Goal: Transaction & Acquisition: Purchase product/service

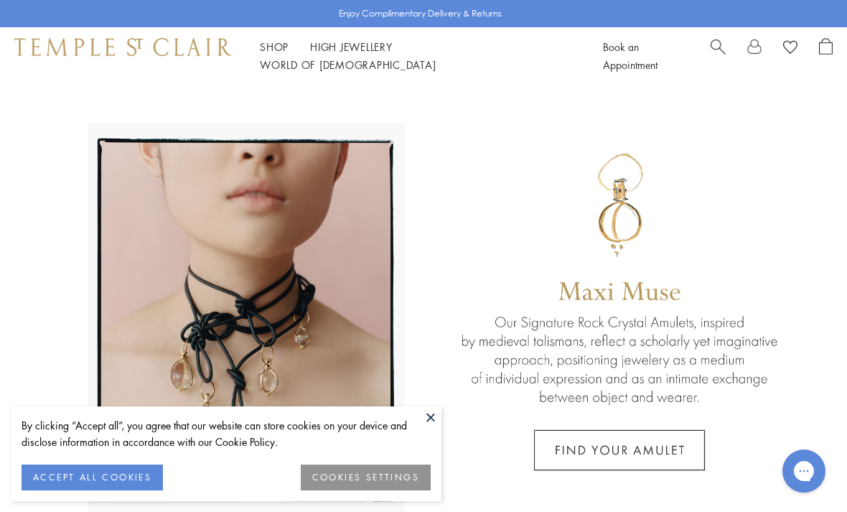
click at [430, 418] on button at bounding box center [431, 417] width 22 height 22
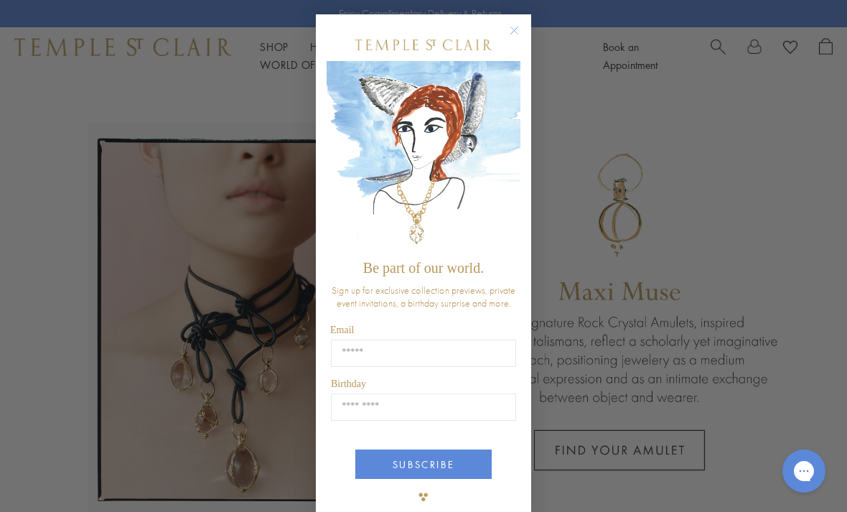
click at [510, 32] on circle "Close dialog" at bounding box center [514, 30] width 17 height 17
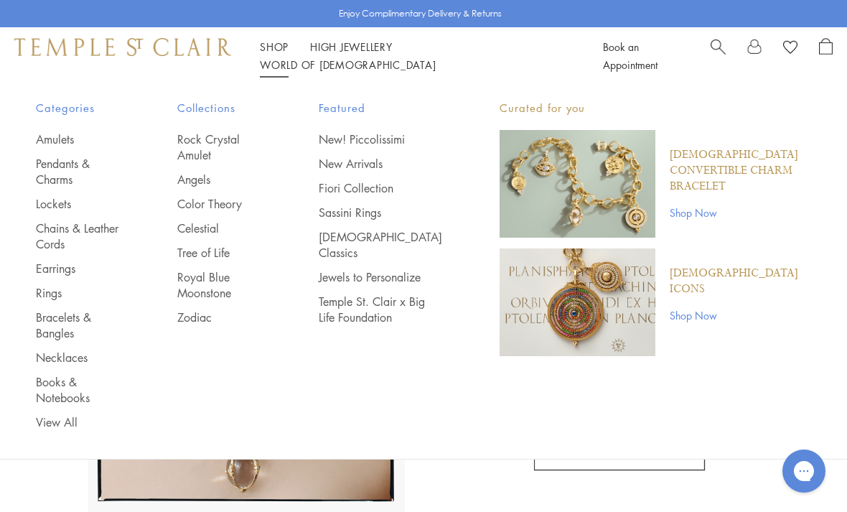
click at [42, 296] on link "Rings" at bounding box center [78, 293] width 84 height 16
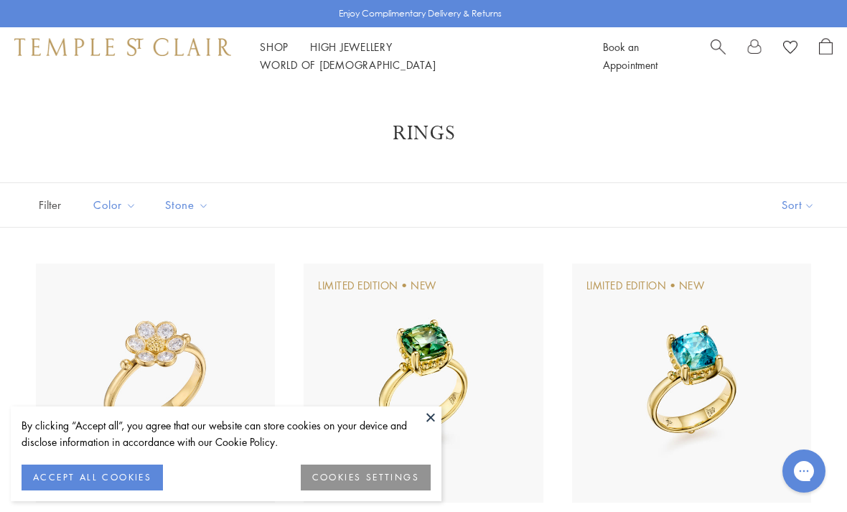
click at [425, 413] on button at bounding box center [431, 417] width 22 height 22
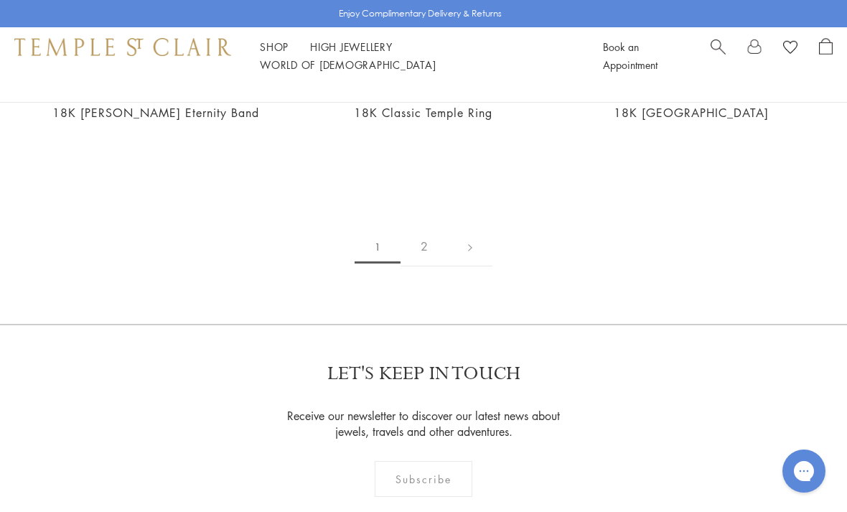
scroll to position [5796, 0]
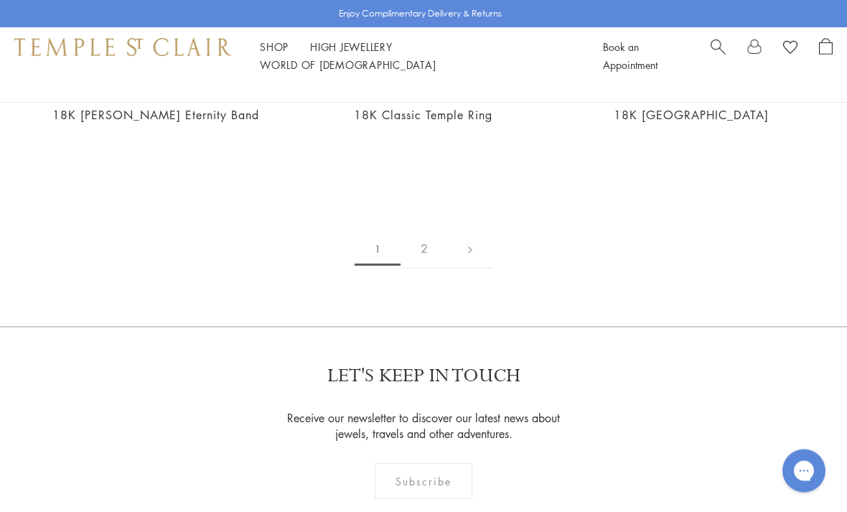
click at [423, 242] on link "2" at bounding box center [423, 249] width 47 height 39
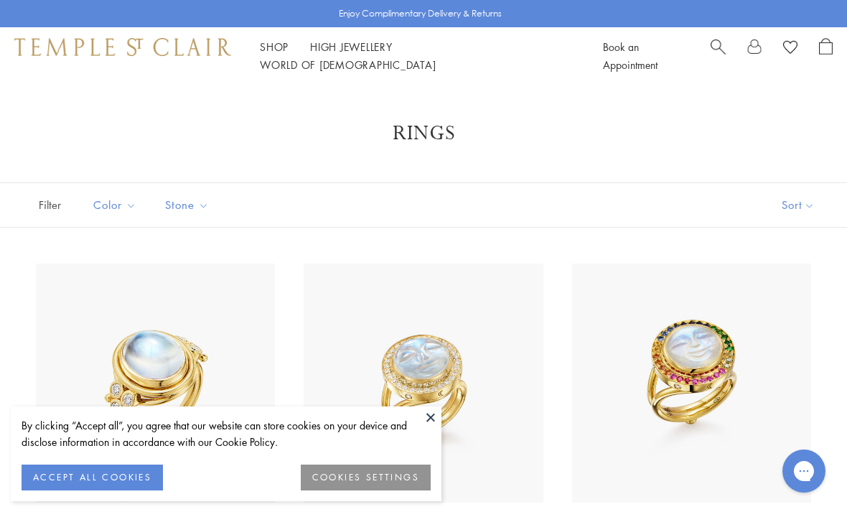
click at [427, 414] on button at bounding box center [431, 417] width 22 height 22
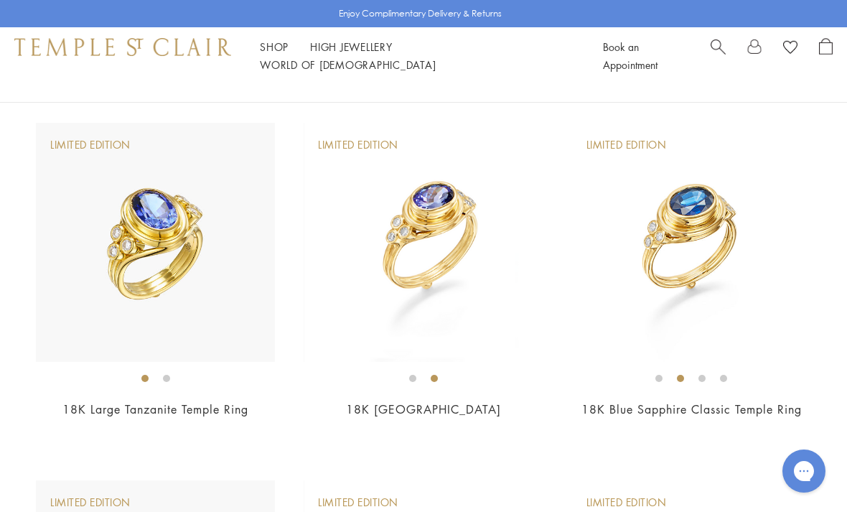
scroll to position [1214, 0]
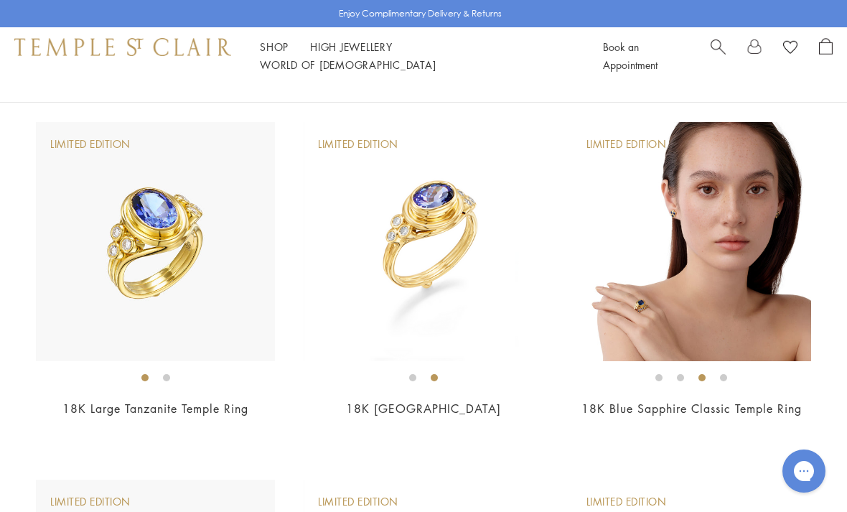
click at [656, 288] on img at bounding box center [691, 241] width 239 height 239
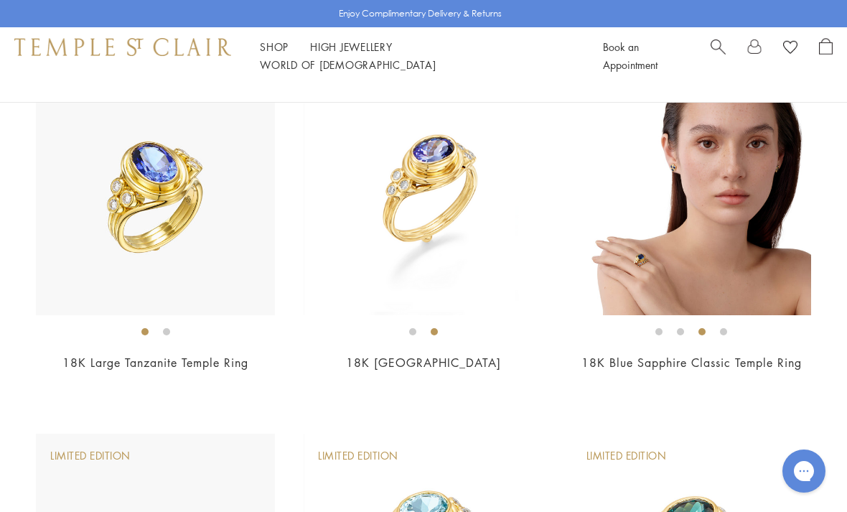
scroll to position [1210, 0]
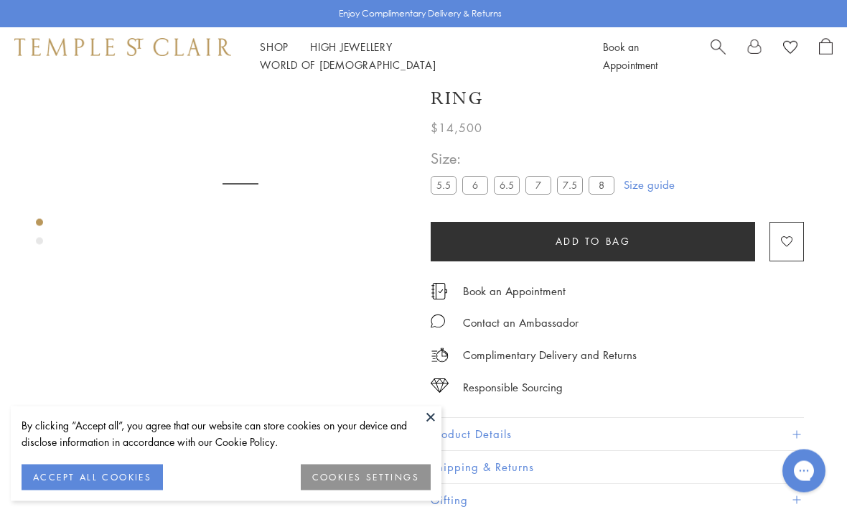
scroll to position [85, 0]
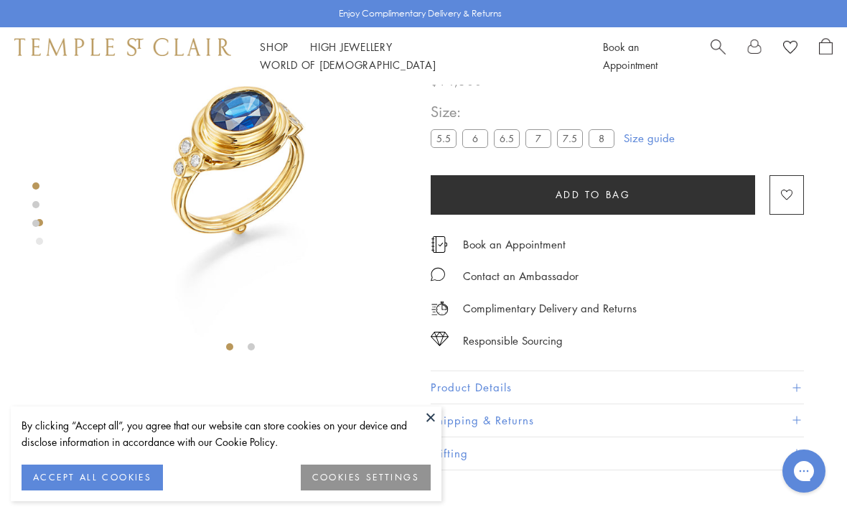
click at [430, 420] on button at bounding box center [431, 417] width 22 height 22
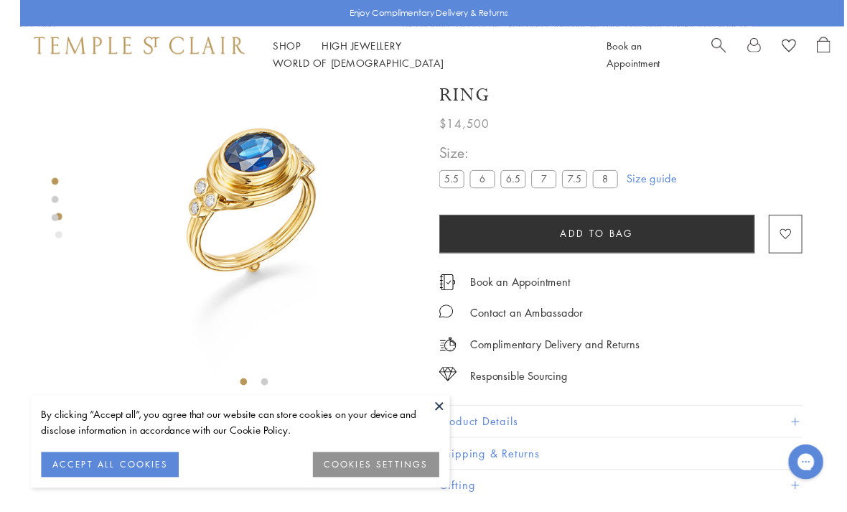
scroll to position [64, 0]
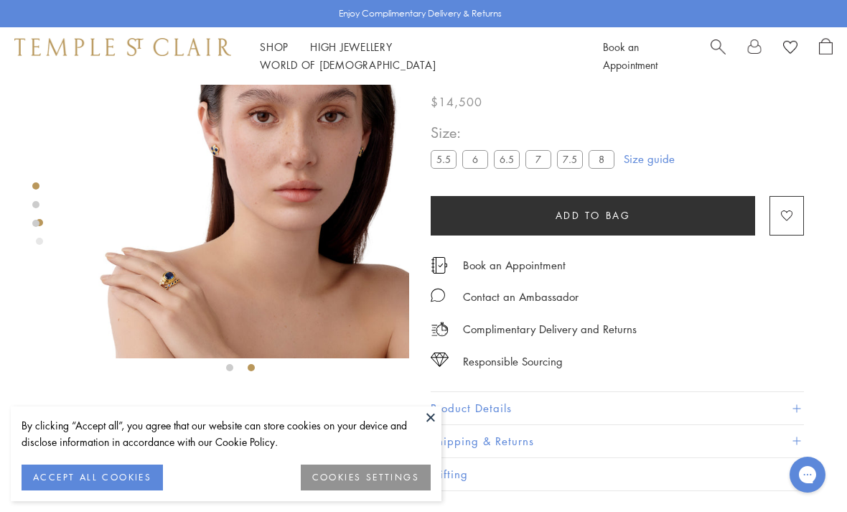
click at [423, 410] on button at bounding box center [431, 417] width 22 height 22
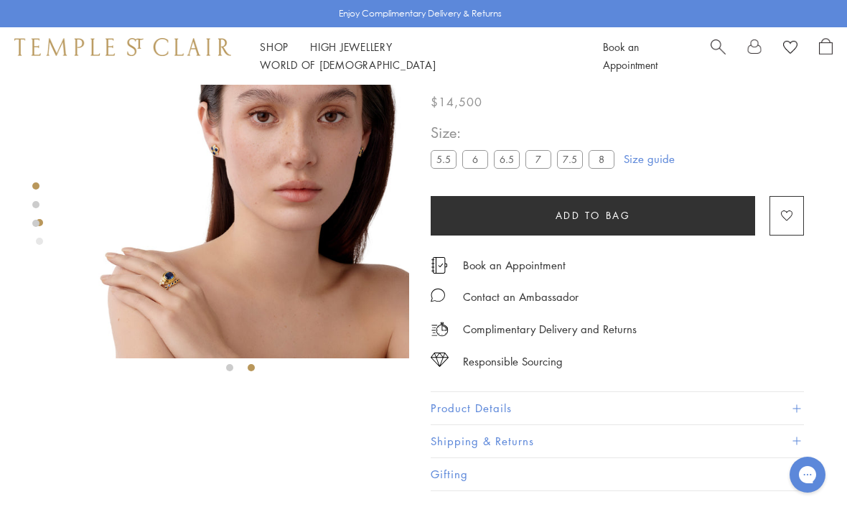
scroll to position [63, 0]
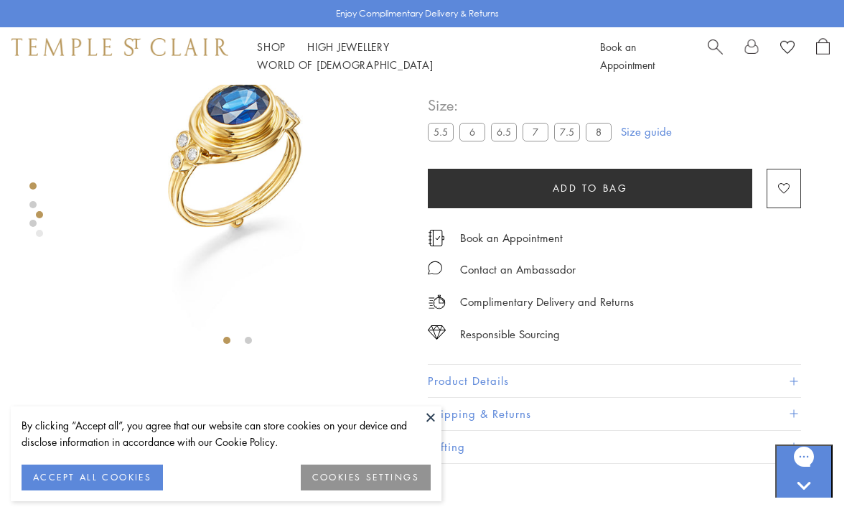
scroll to position [0, 3]
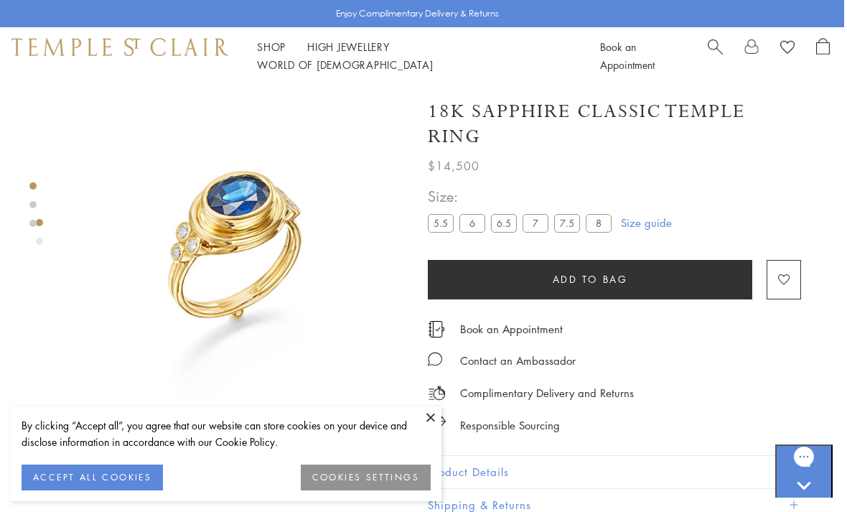
click at [430, 409] on button at bounding box center [431, 417] width 22 height 22
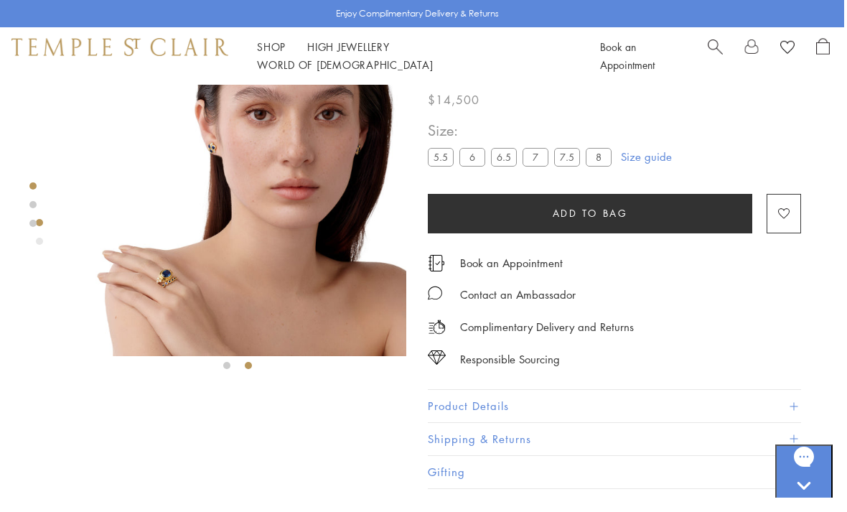
click at [32, 208] on link at bounding box center [32, 204] width 7 height 7
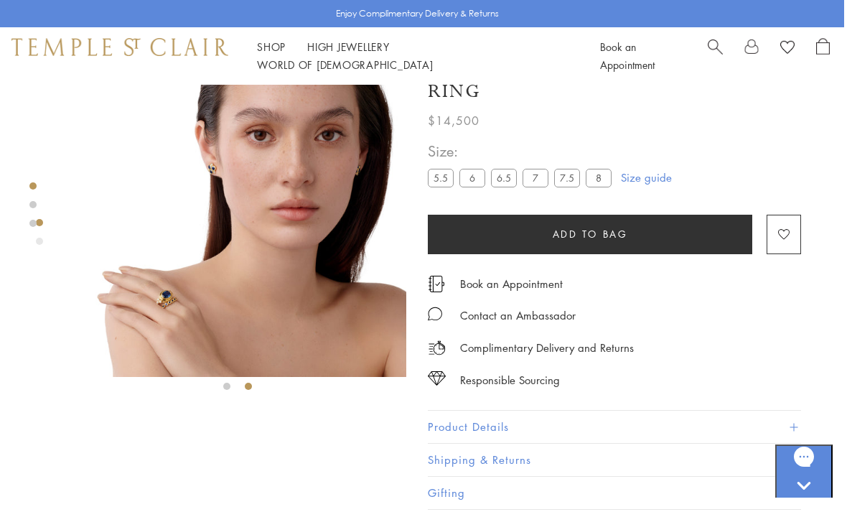
click at [41, 244] on div "Product gallery navigation" at bounding box center [39, 240] width 7 height 7
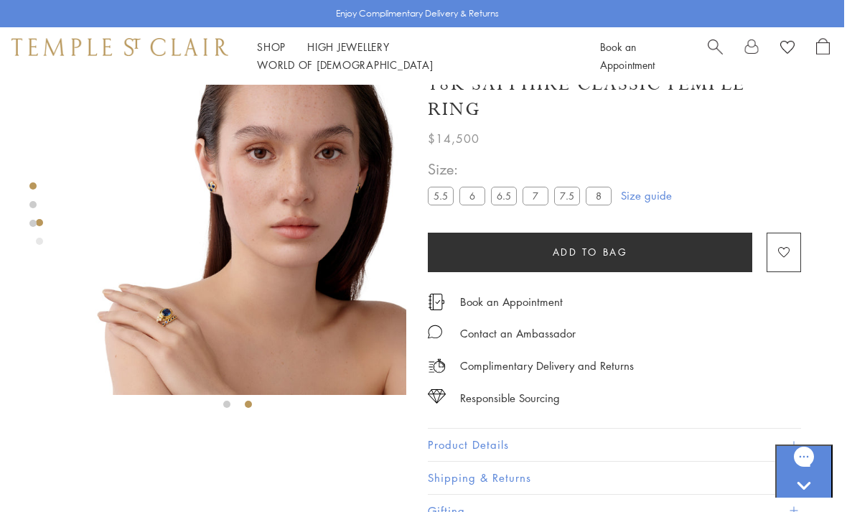
click at [34, 227] on link at bounding box center [32, 223] width 7 height 7
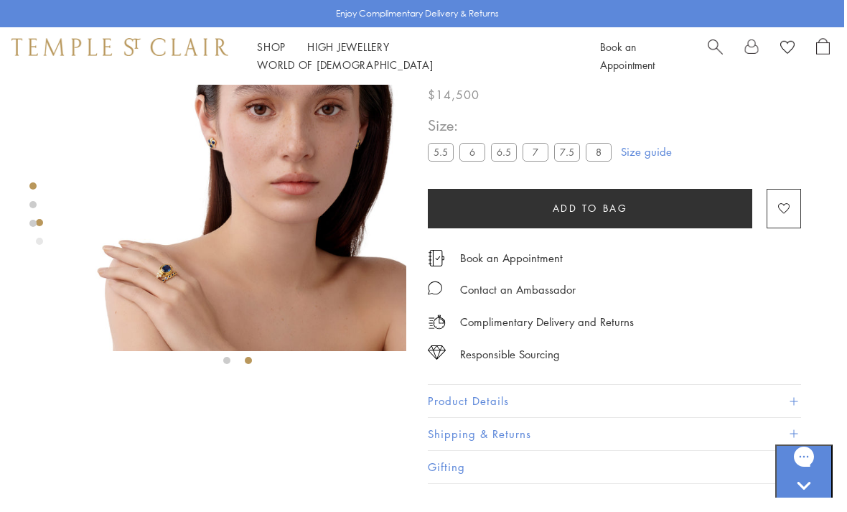
scroll to position [73, 3]
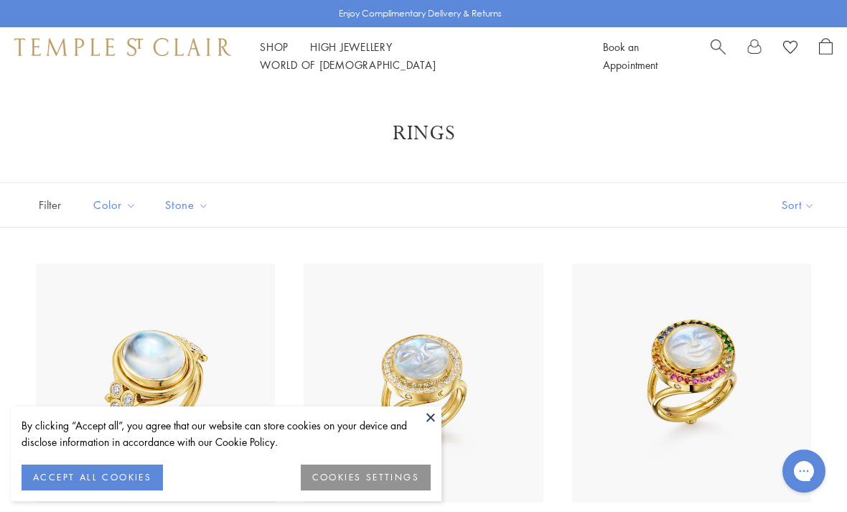
click at [423, 420] on button at bounding box center [431, 417] width 22 height 22
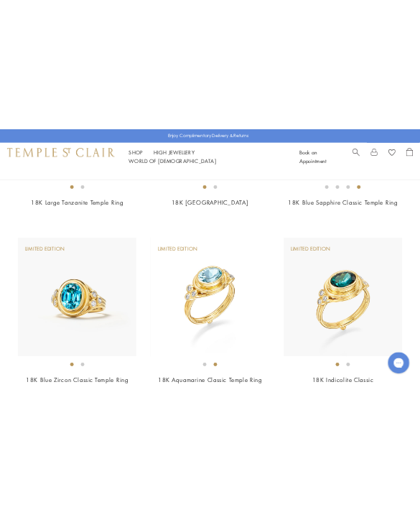
scroll to position [2068, 0]
